Goal: Use online tool/utility: Utilize a website feature to perform a specific function

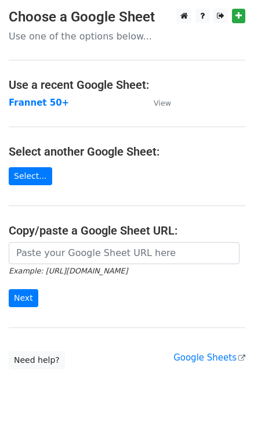
scroll to position [18, 0]
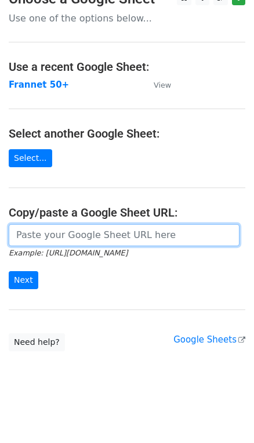
click at [108, 237] on input "url" at bounding box center [124, 235] width 231 height 22
type input "[URL][DOMAIN_NAME]"
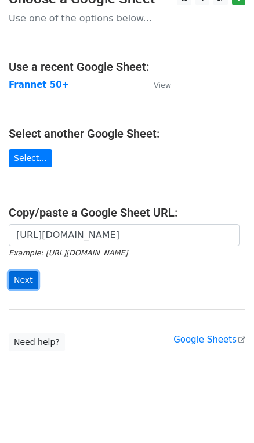
click at [31, 277] on input "Next" at bounding box center [24, 280] width 30 height 18
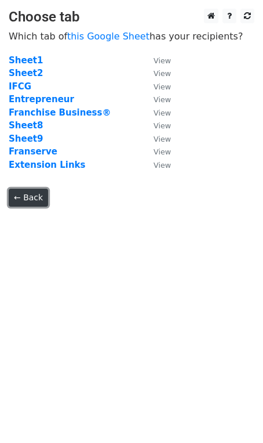
click at [33, 201] on link "← Back" at bounding box center [28, 198] width 39 height 18
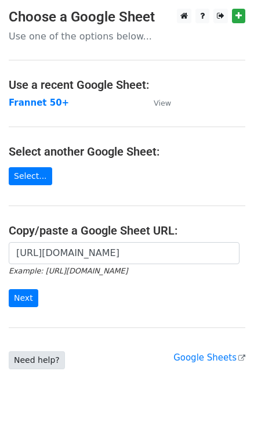
scroll to position [18, 0]
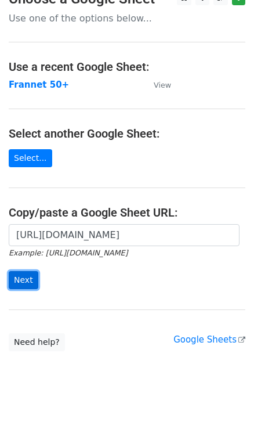
click at [21, 279] on input "Next" at bounding box center [24, 280] width 30 height 18
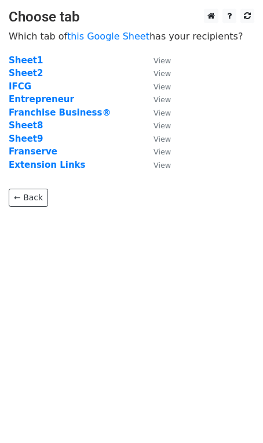
click at [45, 138] on td "Sheet9" at bounding box center [75, 138] width 133 height 13
click at [26, 139] on strong "Sheet9" at bounding box center [26, 138] width 34 height 10
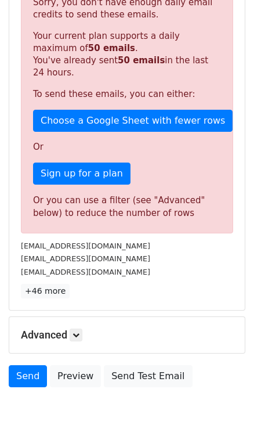
scroll to position [305, 0]
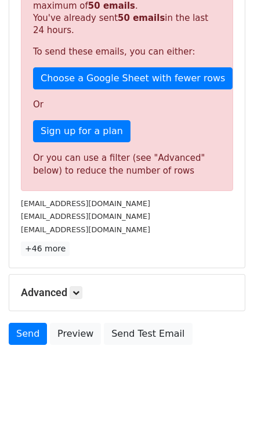
click at [53, 289] on h5 "Advanced" at bounding box center [127, 292] width 212 height 13
click at [79, 291] on icon at bounding box center [76, 292] width 7 height 7
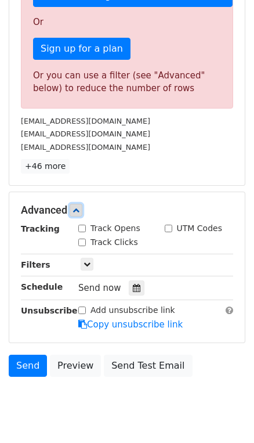
scroll to position [398, 0]
